Goal: Task Accomplishment & Management: Complete application form

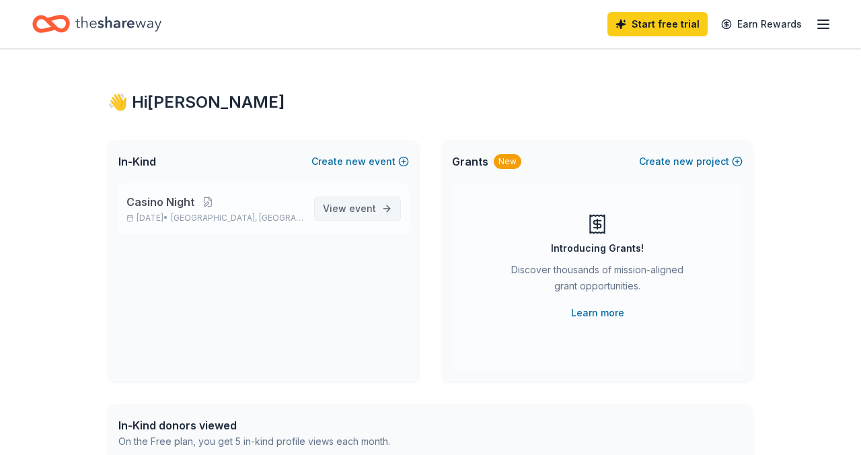
click at [364, 209] on span "event" at bounding box center [362, 207] width 27 height 11
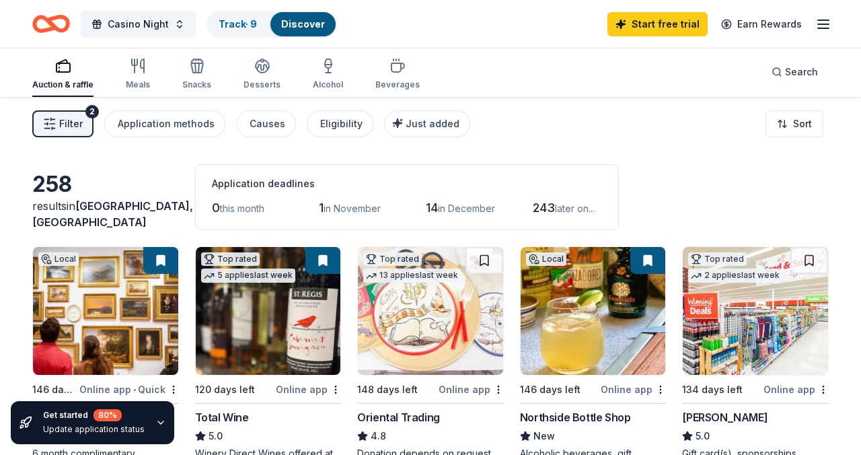
scroll to position [12, 0]
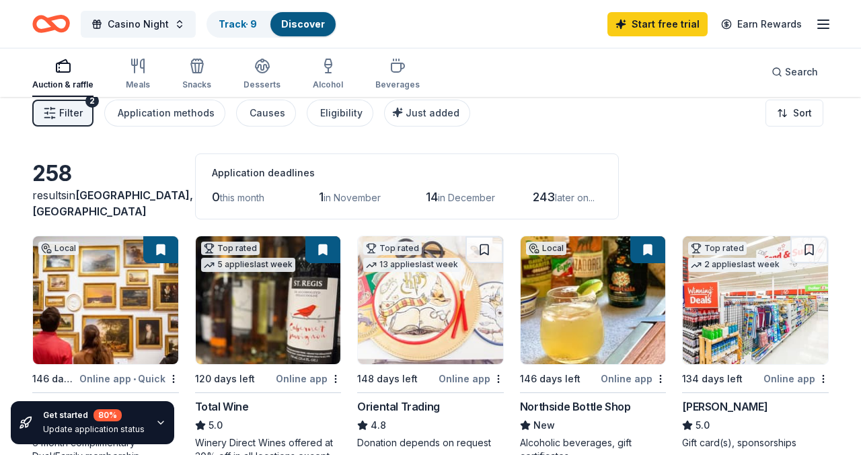
click at [368, 197] on span "in November" at bounding box center [352, 197] width 57 height 11
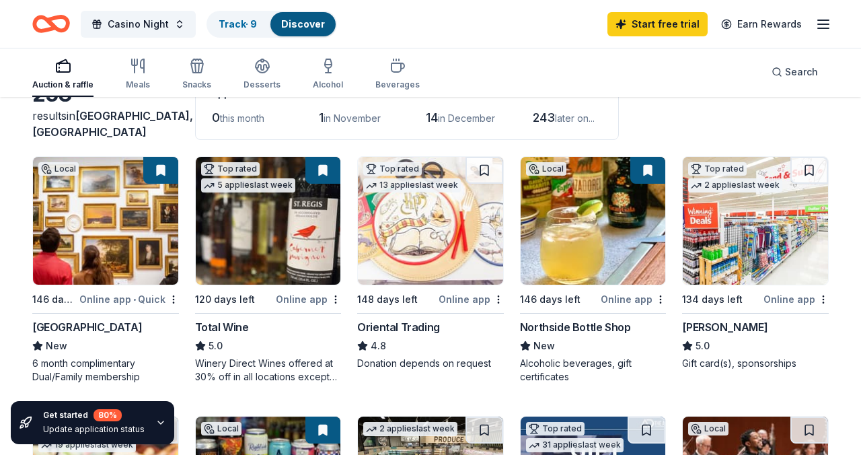
scroll to position [96, 0]
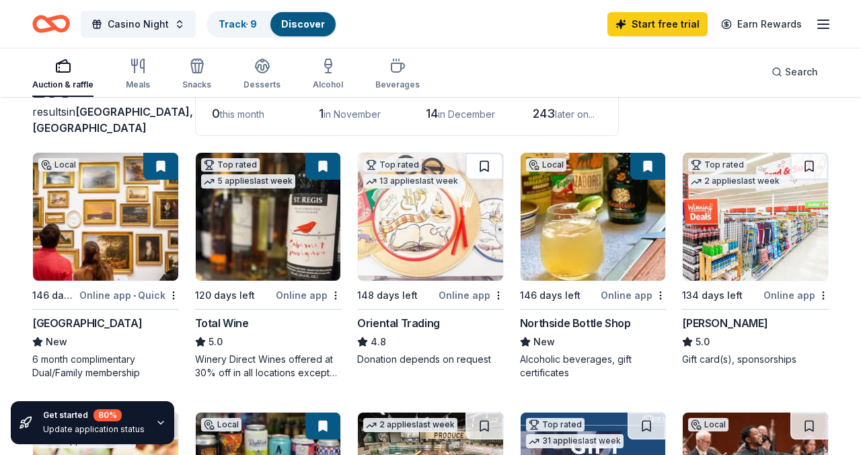
click at [487, 165] on button at bounding box center [485, 166] width 38 height 27
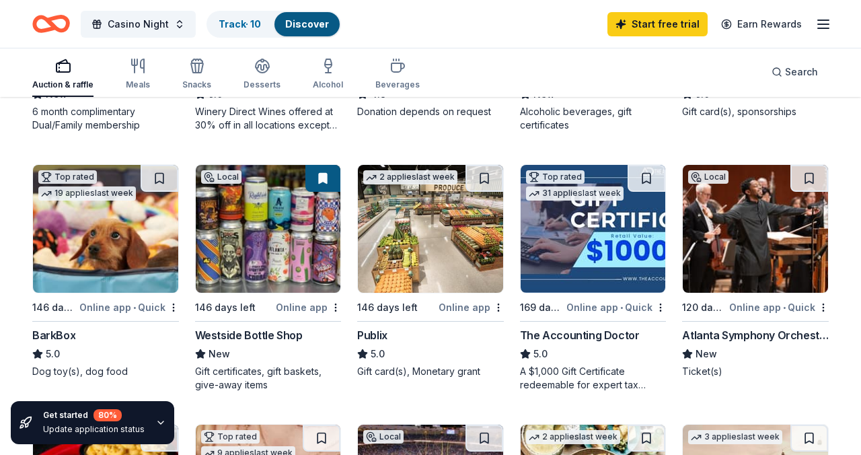
scroll to position [344, 0]
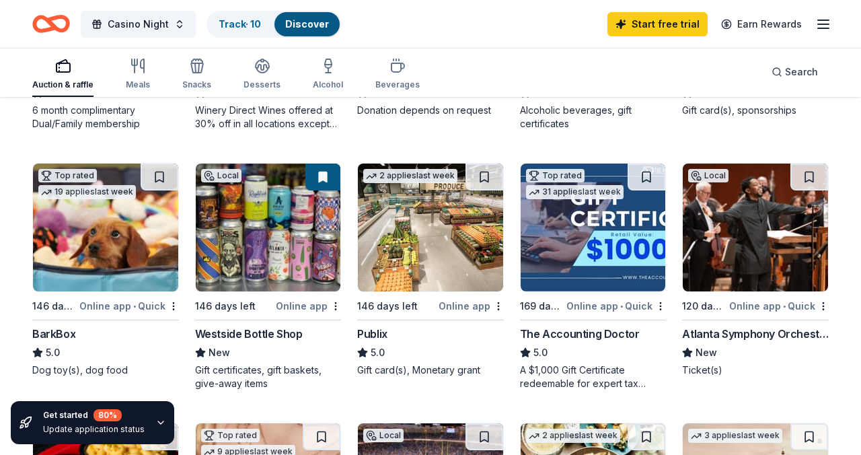
click at [110, 231] on img at bounding box center [105, 227] width 145 height 128
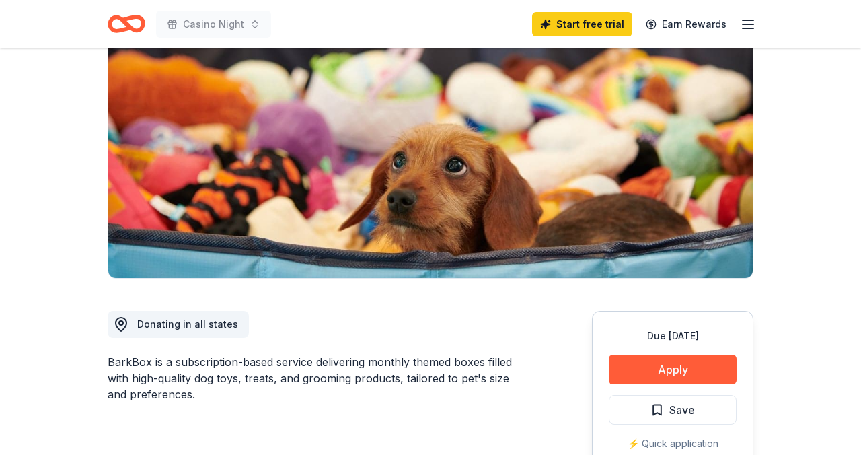
scroll to position [132, 0]
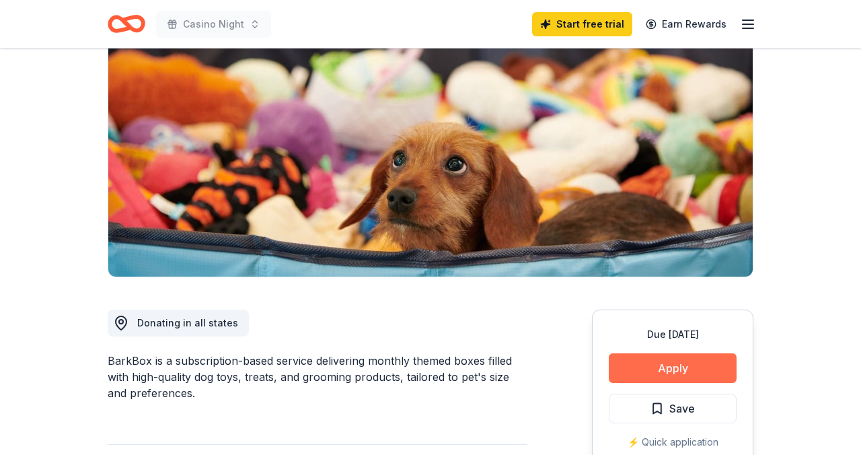
click at [674, 365] on button "Apply" at bounding box center [673, 368] width 128 height 30
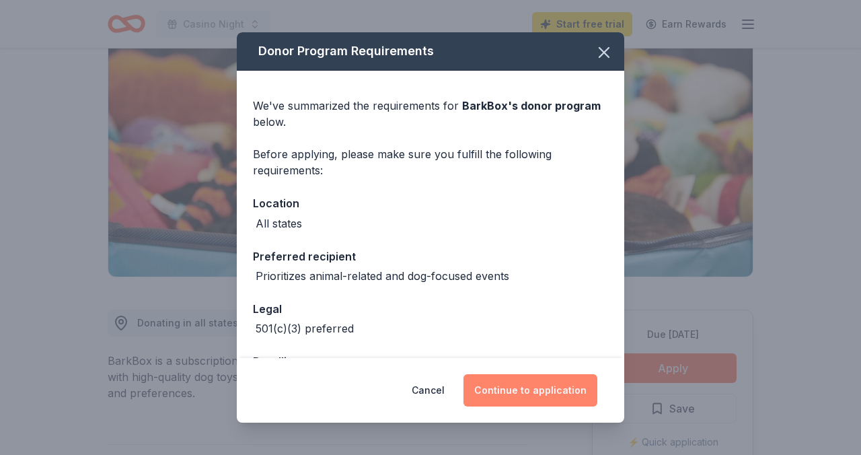
click at [543, 391] on button "Continue to application" at bounding box center [531, 390] width 134 height 32
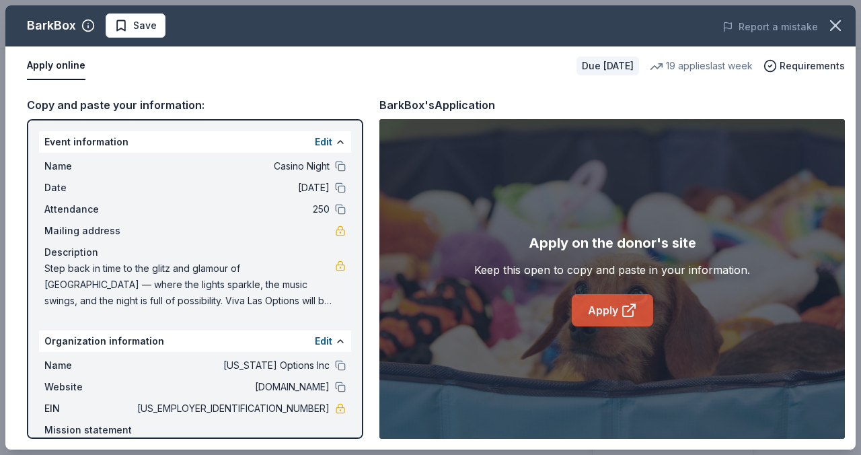
click at [615, 309] on link "Apply" at bounding box center [612, 310] width 81 height 32
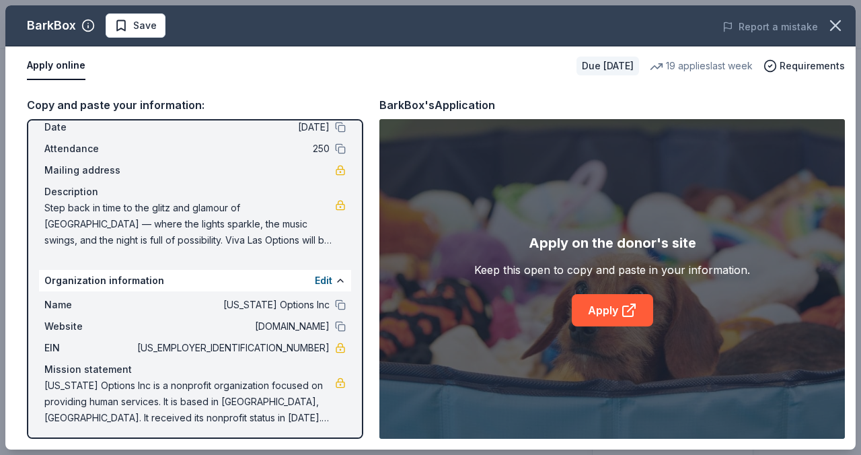
scroll to position [65, 0]
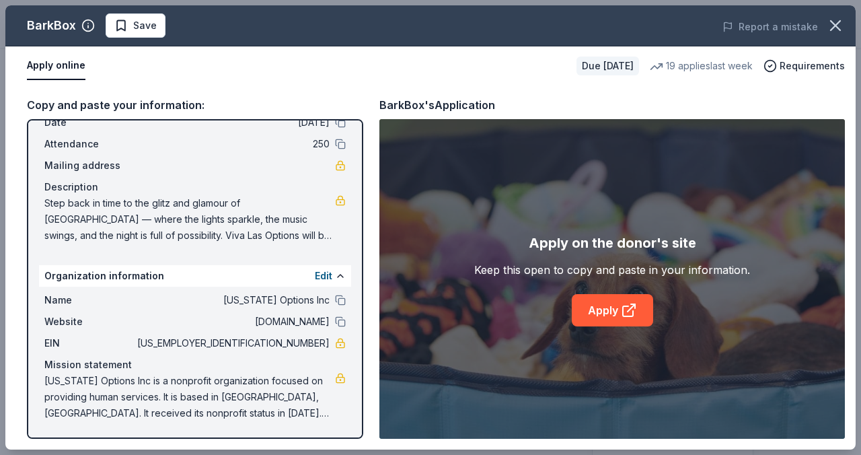
drag, startPoint x: 326, startPoint y: 339, endPoint x: 307, endPoint y: 341, distance: 18.9
click at [307, 341] on span "58-1993312" at bounding box center [232, 343] width 195 height 16
drag, startPoint x: 332, startPoint y: 342, endPoint x: 289, endPoint y: 343, distance: 43.7
click at [288, 343] on div "EIN 58-1993312" at bounding box center [194, 343] width 301 height 16
drag, startPoint x: 278, startPoint y: 342, endPoint x: 316, endPoint y: 345, distance: 37.8
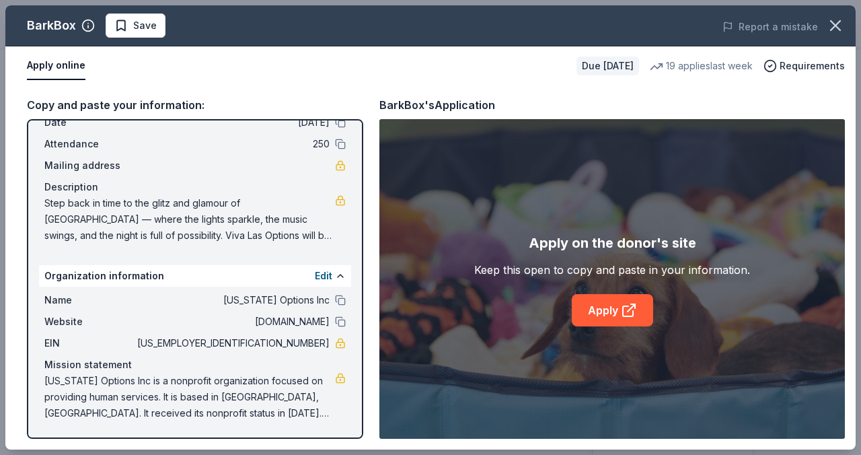
click at [316, 345] on span "58-1993312" at bounding box center [232, 343] width 195 height 16
drag, startPoint x: 44, startPoint y: 381, endPoint x: 206, endPoint y: 422, distance: 166.8
click at [205, 422] on div "Name Georgia Options Inc Website www.georgiaoptions.org EIN 58-1993312 Mission …" at bounding box center [195, 357] width 312 height 140
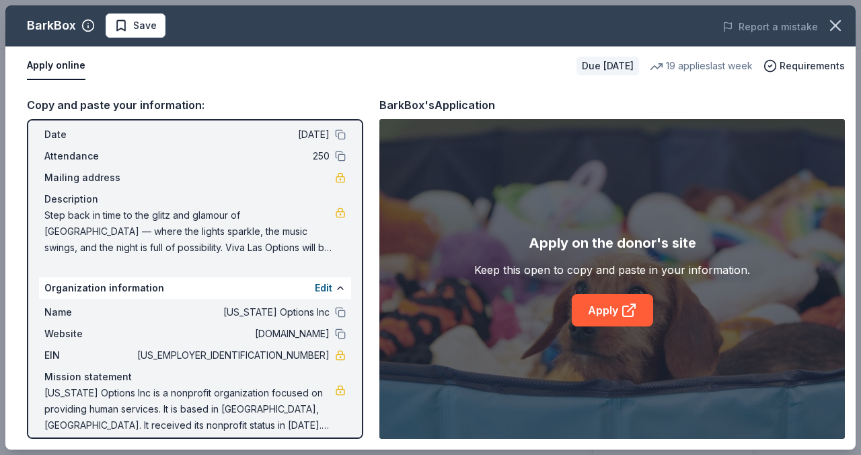
scroll to position [54, 0]
click at [328, 286] on button "Edit" at bounding box center [323, 287] width 17 height 16
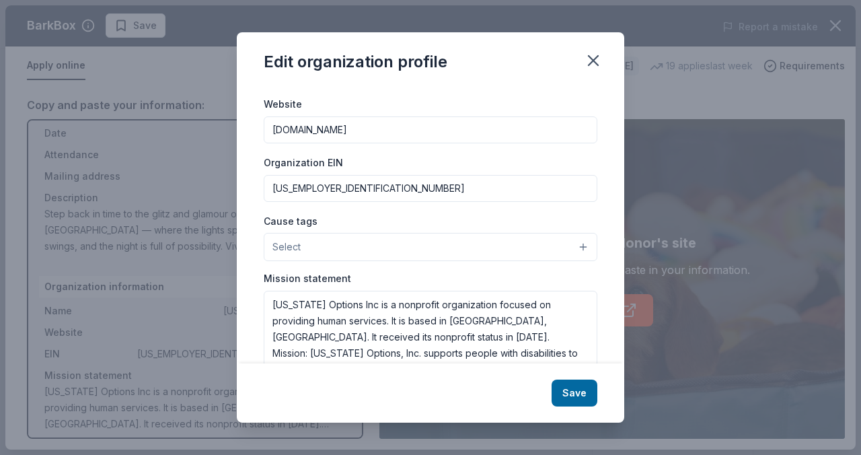
scroll to position [173, 0]
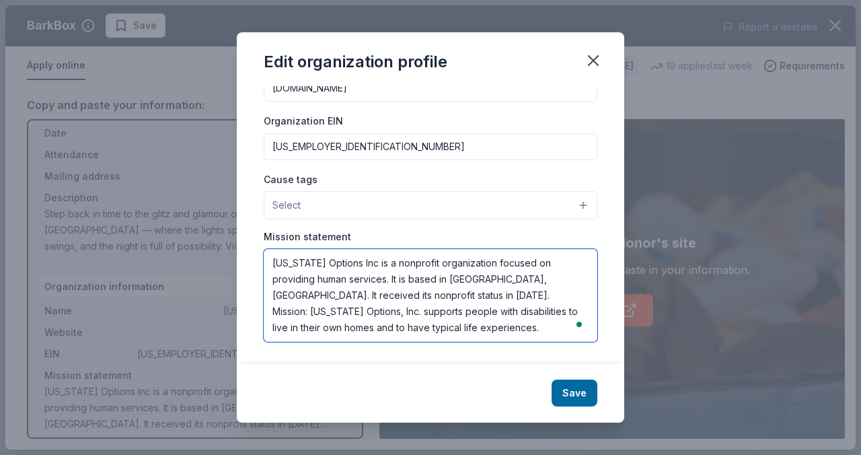
drag, startPoint x: 272, startPoint y: 264, endPoint x: 559, endPoint y: 339, distance: 296.3
click at [559, 339] on textarea "Georgia Options Inc is a nonprofit organization focused on providing human serv…" at bounding box center [431, 295] width 334 height 93
click at [508, 282] on textarea "Georgia Options Inc is a nonprofit organization focused on providing human serv…" at bounding box center [431, 295] width 334 height 93
drag, startPoint x: 273, startPoint y: 261, endPoint x: 525, endPoint y: 336, distance: 263.1
click at [525, 336] on textarea "Georgia Options Inc is a nonprofit organization focused on providing human serv…" at bounding box center [431, 295] width 334 height 93
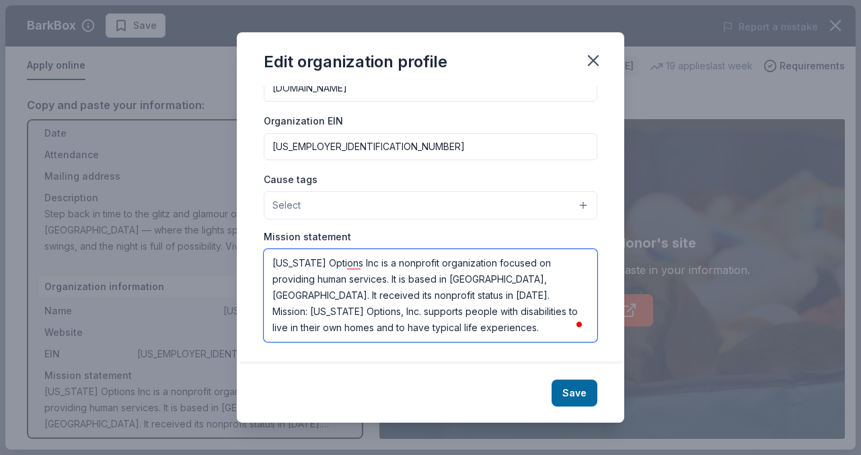
click at [502, 296] on textarea "Georgia Options Inc is a nonprofit organization focused on providing human serv…" at bounding box center [431, 295] width 334 height 93
drag, startPoint x: 274, startPoint y: 262, endPoint x: 541, endPoint y: 341, distance: 278.4
click at [541, 341] on div "Changes made here will be reflected on your Account. Organization name Georgia …" at bounding box center [431, 224] width 388 height 277
click at [521, 272] on textarea "Georgia Options Inc is a nonprofit organization focused on providing human serv…" at bounding box center [431, 295] width 334 height 93
drag, startPoint x: 275, startPoint y: 264, endPoint x: 599, endPoint y: 337, distance: 331.8
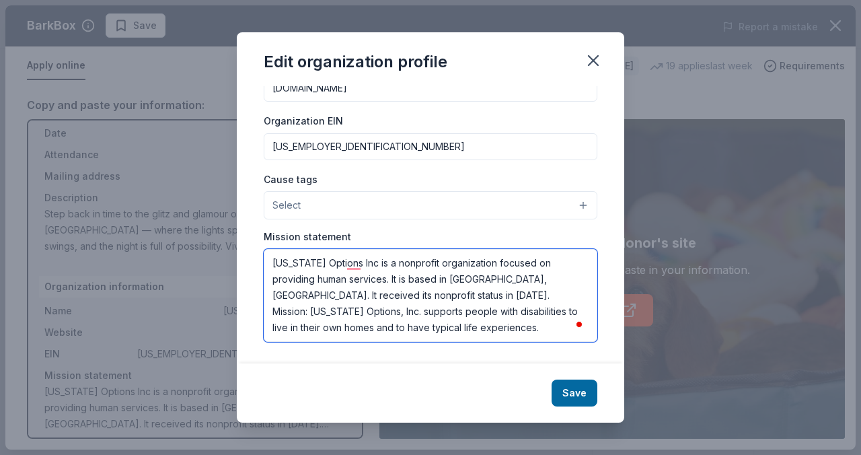
click at [599, 337] on div "Changes made here will be reflected on your Account. Organization name Georgia …" at bounding box center [431, 224] width 388 height 277
click at [533, 313] on textarea "Georgia Options Inc is a nonprofit organization focused on providing human serv…" at bounding box center [431, 295] width 334 height 93
drag, startPoint x: 528, startPoint y: 334, endPoint x: 223, endPoint y: 260, distance: 314.3
click at [222, 260] on div "Edit organization profile Changes made here will be reflected on your Account. …" at bounding box center [430, 227] width 861 height 455
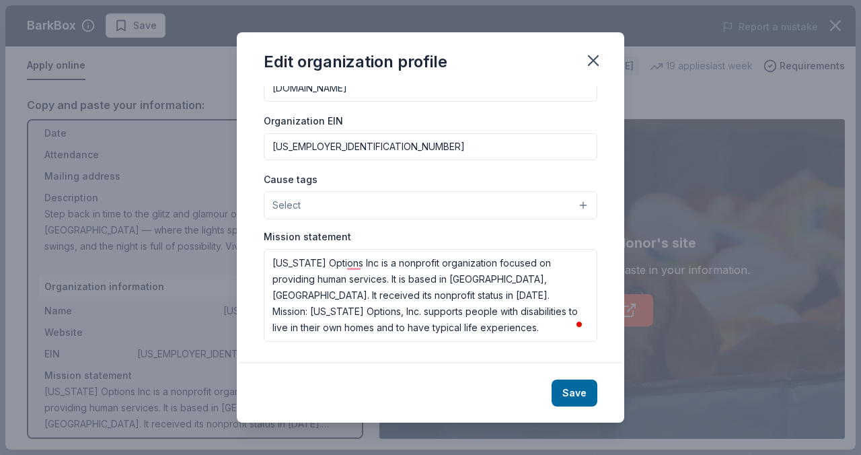
click at [227, 261] on div "Edit organization profile Changes made here will be reflected on your Account. …" at bounding box center [430, 227] width 861 height 455
